Goal: Task Accomplishment & Management: Use online tool/utility

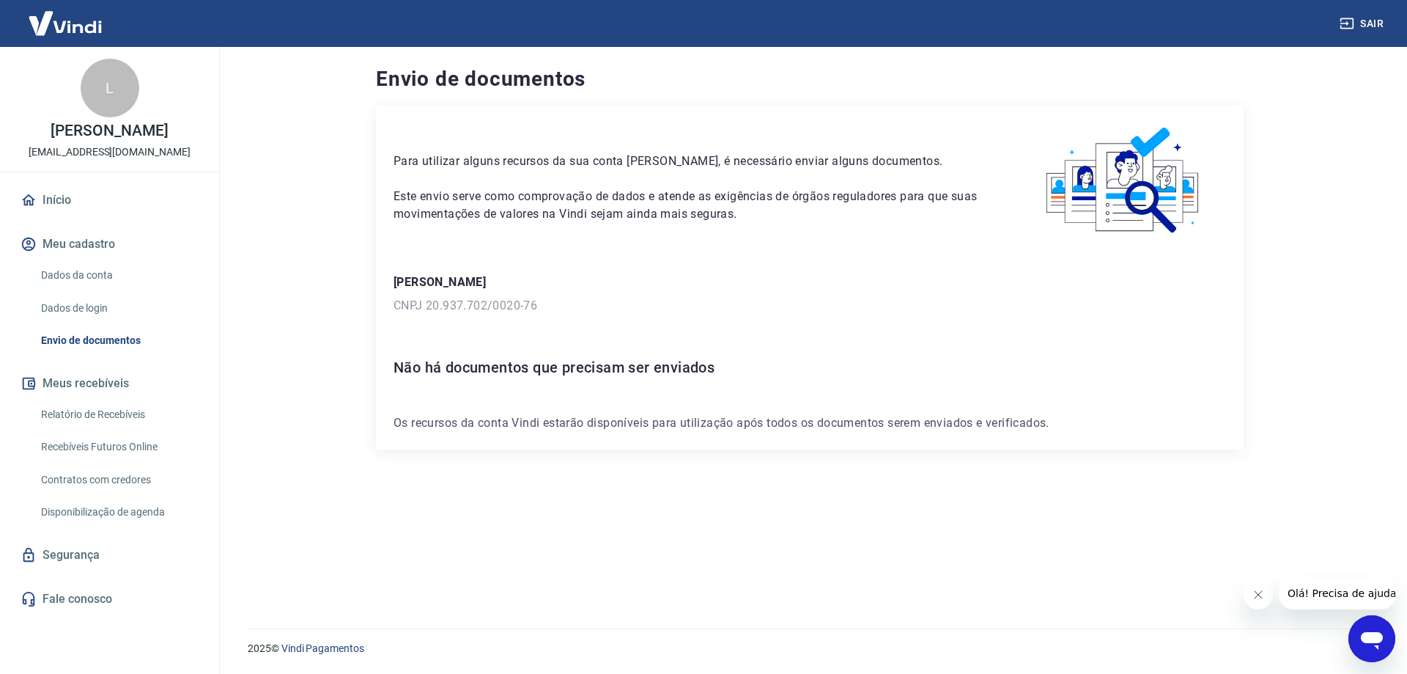
click at [694, 530] on div "Para utilizar alguns recursos da sua conta [PERSON_NAME], é necessário enviar a…" at bounding box center [810, 349] width 868 height 487
drag, startPoint x: 31, startPoint y: 150, endPoint x: 207, endPoint y: 158, distance: 176.8
click at [207, 158] on div "L [PERSON_NAME] [EMAIL_ADDRESS][DOMAIN_NAME]" at bounding box center [109, 109] width 219 height 125
copy p "[EMAIL_ADDRESS][DOMAIN_NAME]"
click at [332, 377] on main "Envio de documentos Para utilizar alguns recursos da sua conta [PERSON_NAME], é…" at bounding box center [810, 360] width 1195 height 627
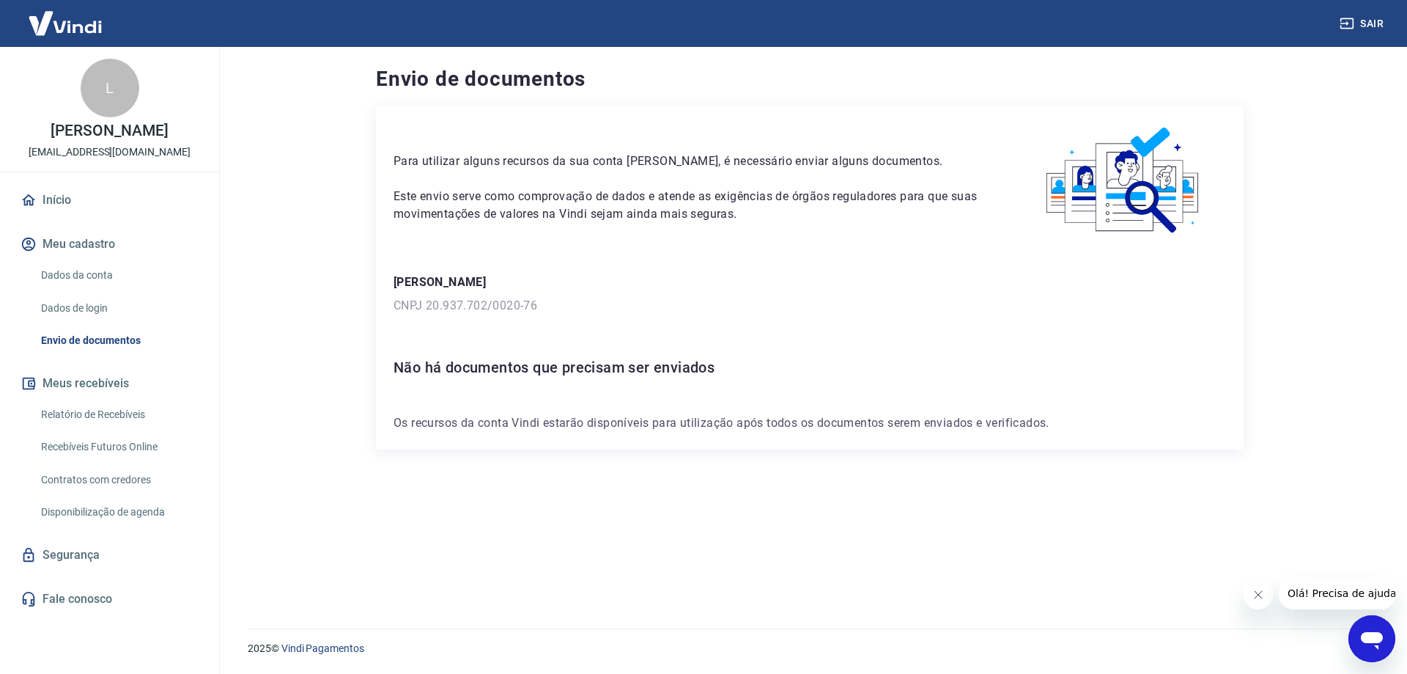
click at [106, 405] on link "Relatório de Recebíveis" at bounding box center [118, 414] width 166 height 30
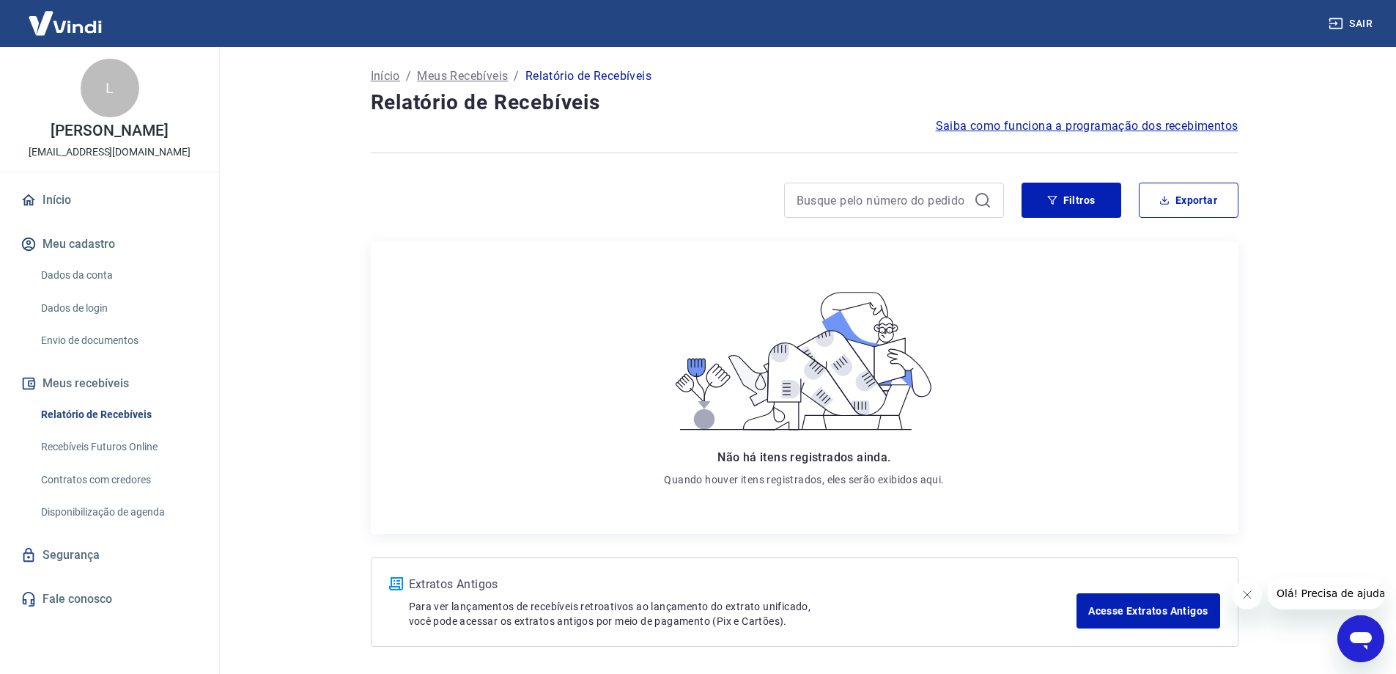
click at [86, 27] on img at bounding box center [65, 23] width 95 height 45
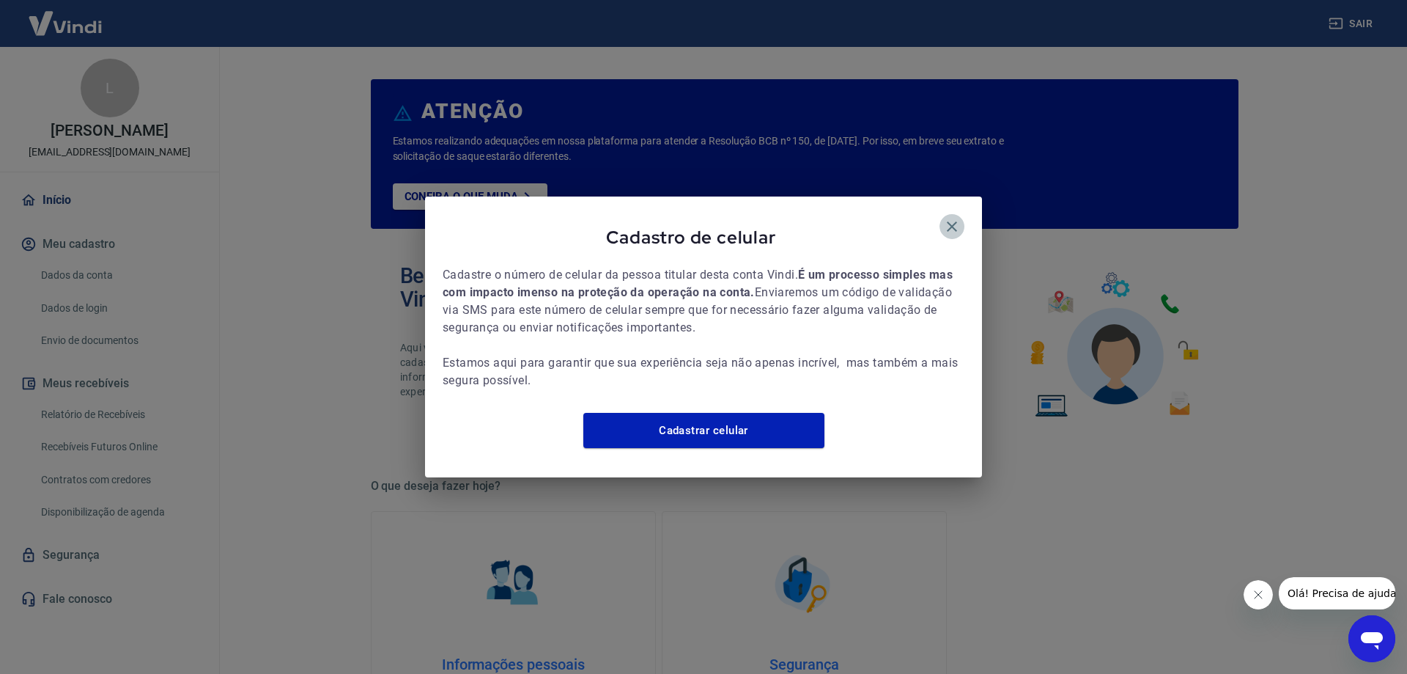
click at [945, 218] on icon "button" at bounding box center [952, 227] width 18 height 18
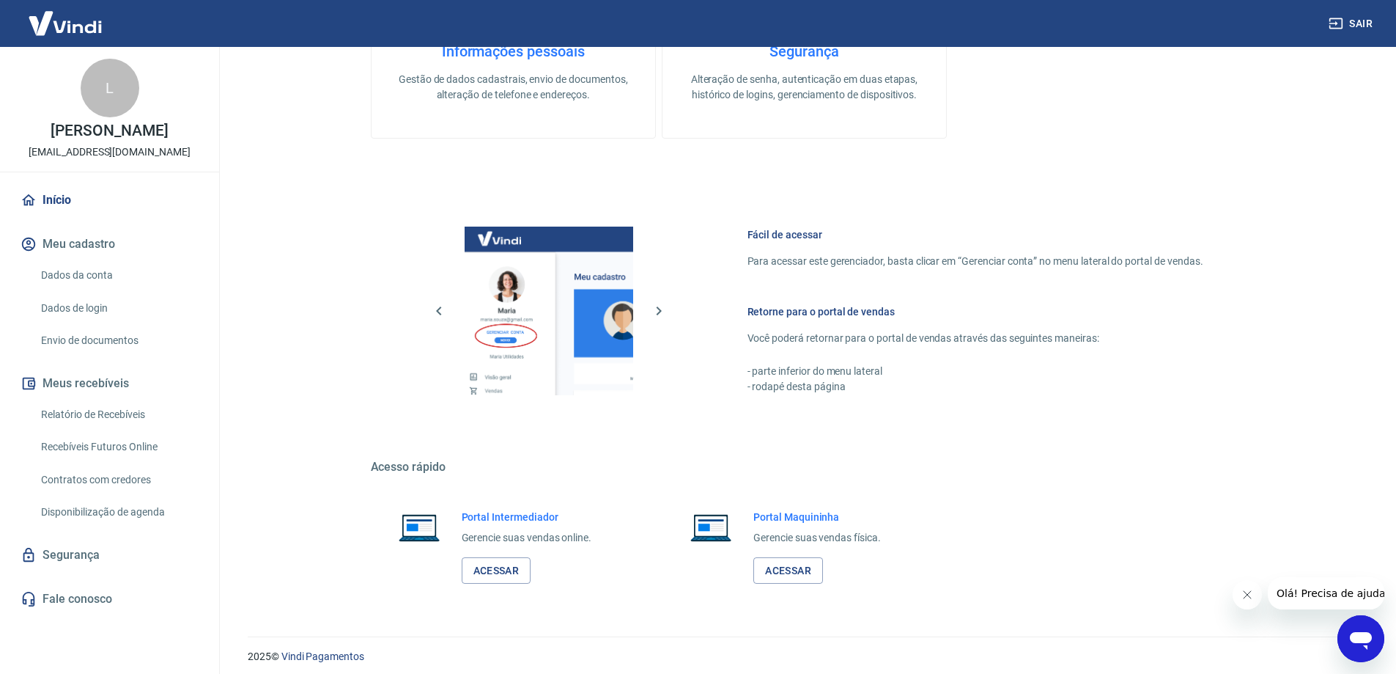
scroll to position [621, 0]
